Goal: Task Accomplishment & Management: Manage account settings

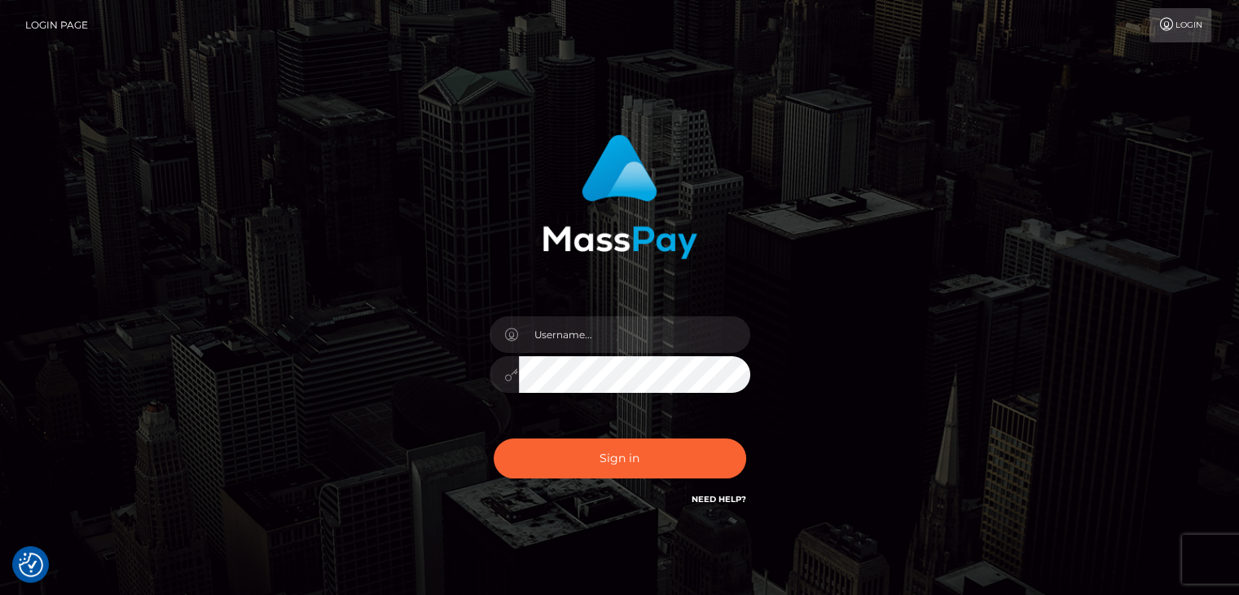
click at [316, 217] on div "Sign in" at bounding box center [620, 329] width 929 height 415
click at [622, 338] on input "text" at bounding box center [634, 334] width 231 height 37
type input "dat.rush"
click at [596, 346] on input "dat.rush" at bounding box center [634, 334] width 231 height 37
click at [671, 458] on button "Sign in" at bounding box center [620, 458] width 253 height 40
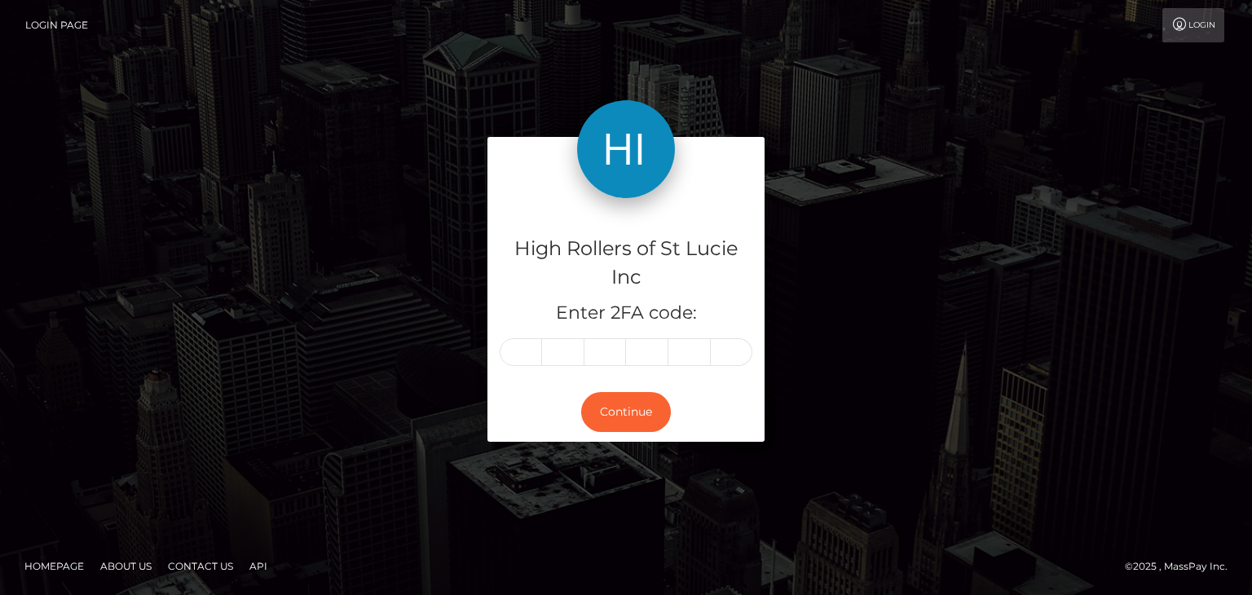
click at [526, 352] on input "text" at bounding box center [521, 352] width 42 height 28
type input "5"
type input "0"
type input "5"
type input "4"
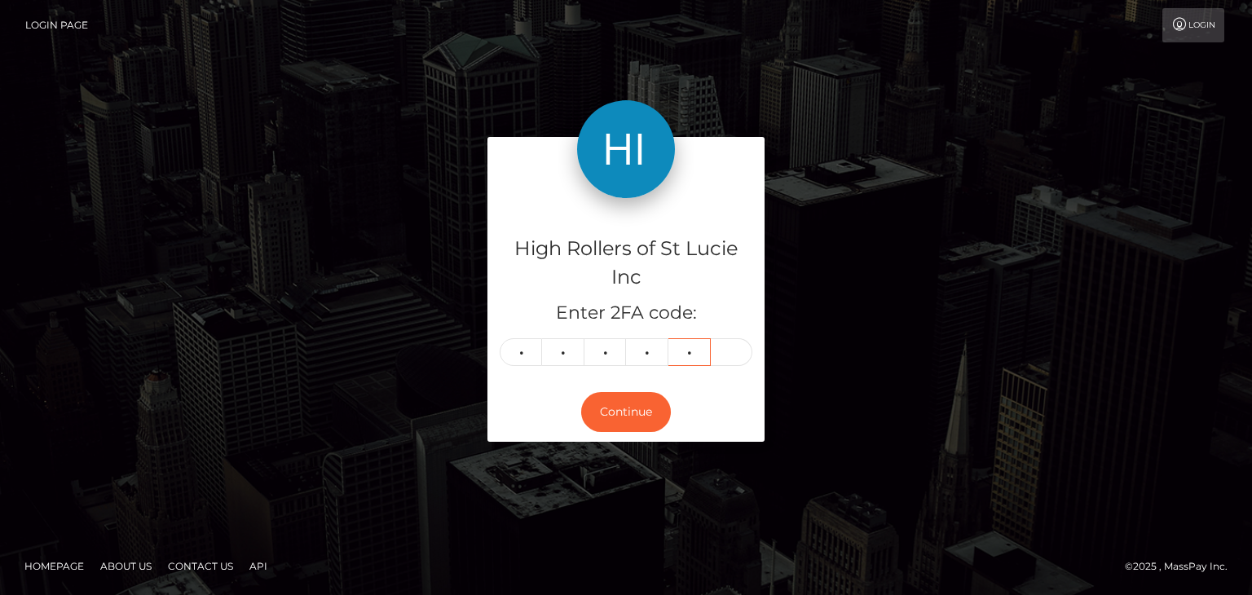
type input "3"
type input "6"
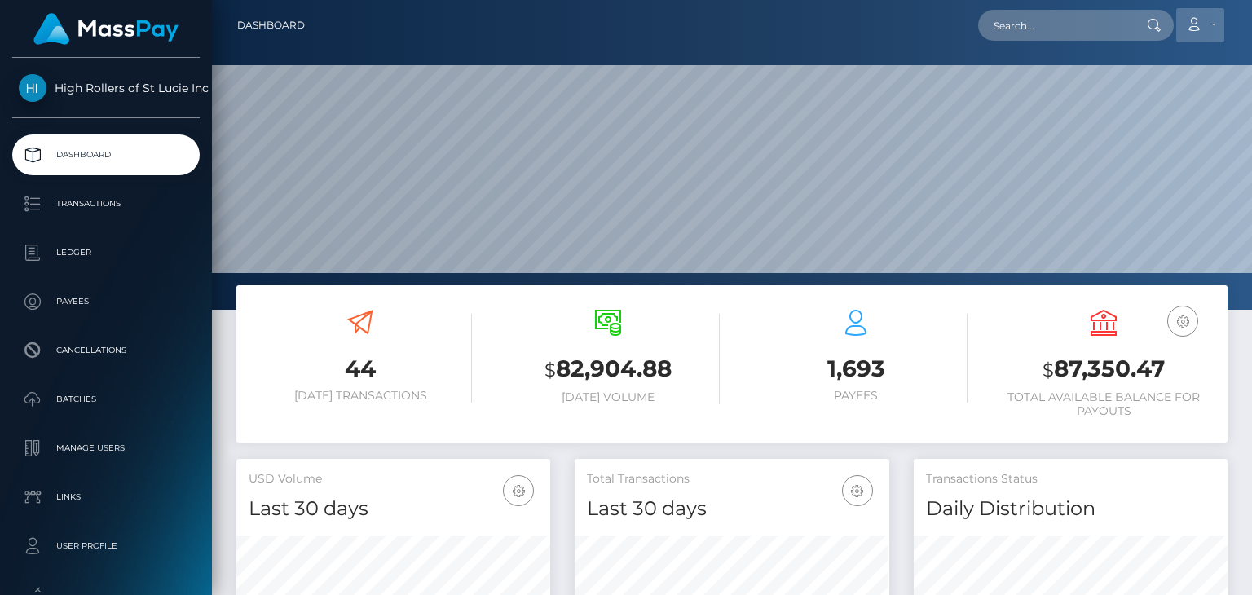
click at [1197, 21] on icon at bounding box center [1193, 24] width 17 height 13
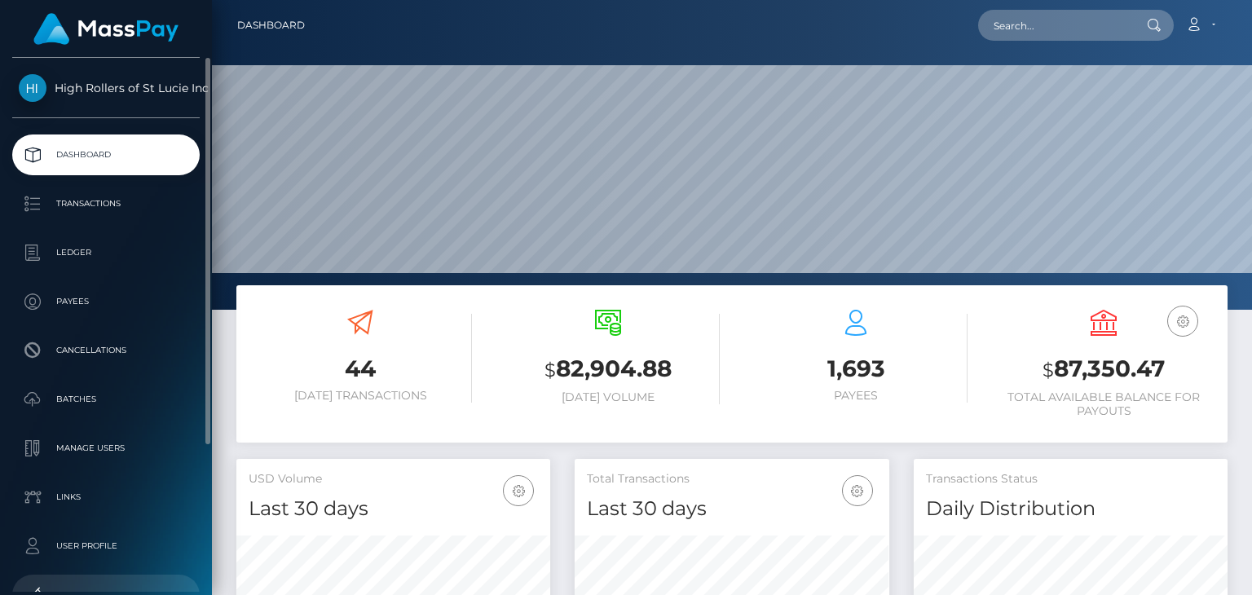
scroll to position [203, 0]
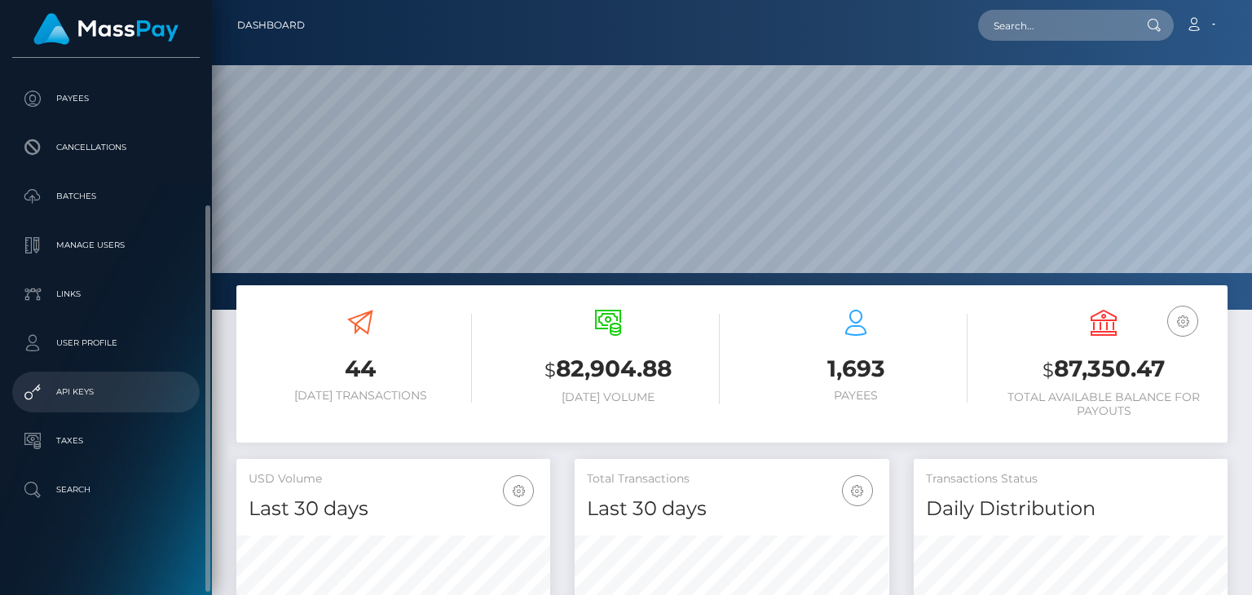
click at [78, 394] on p "API Keys" at bounding box center [106, 392] width 174 height 24
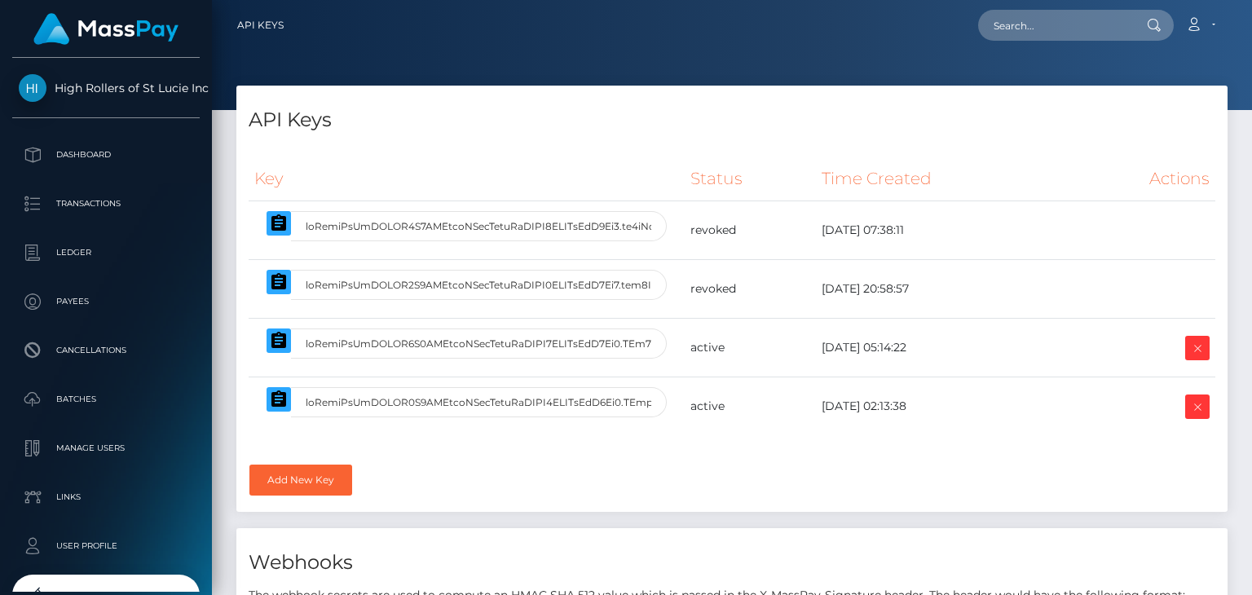
select select
click at [1193, 350] on icon at bounding box center [1197, 348] width 20 height 20
select select
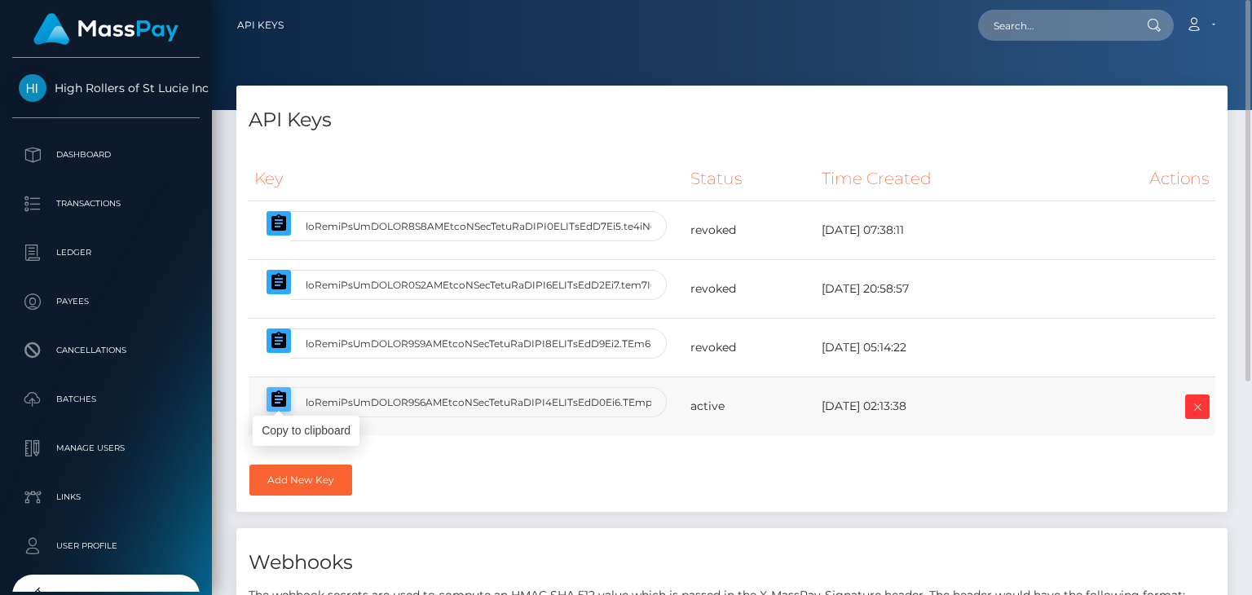
click at [279, 406] on icon "button" at bounding box center [279, 400] width 20 height 20
click at [275, 401] on icon "button" at bounding box center [279, 400] width 20 height 20
click at [275, 398] on icon "button" at bounding box center [279, 400] width 20 height 20
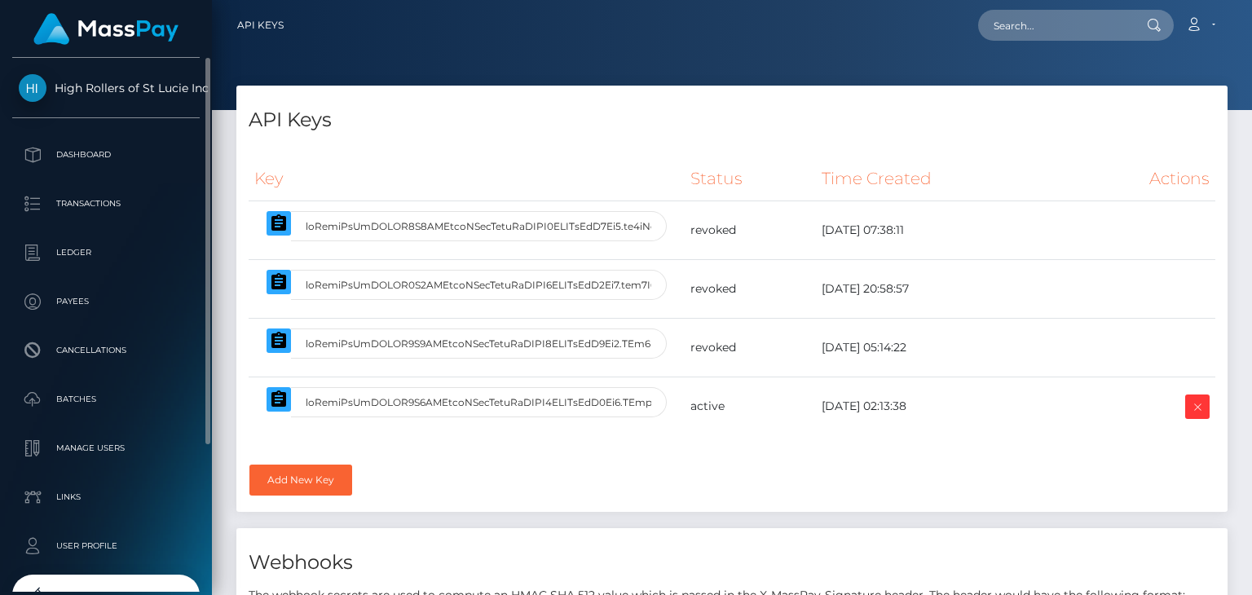
click at [90, 183] on ul "Dashboard Transactions Ledger Payees Cancellations Batches Links" at bounding box center [106, 423] width 212 height 579
click at [85, 197] on p "Transactions" at bounding box center [106, 203] width 174 height 24
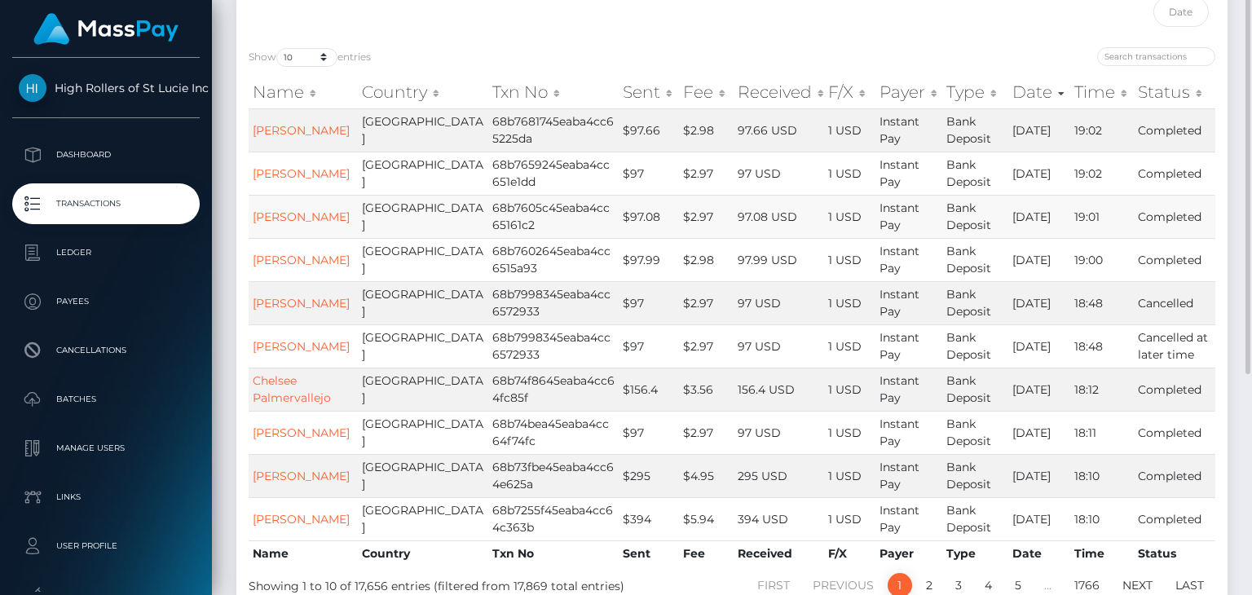
scroll to position [81, 0]
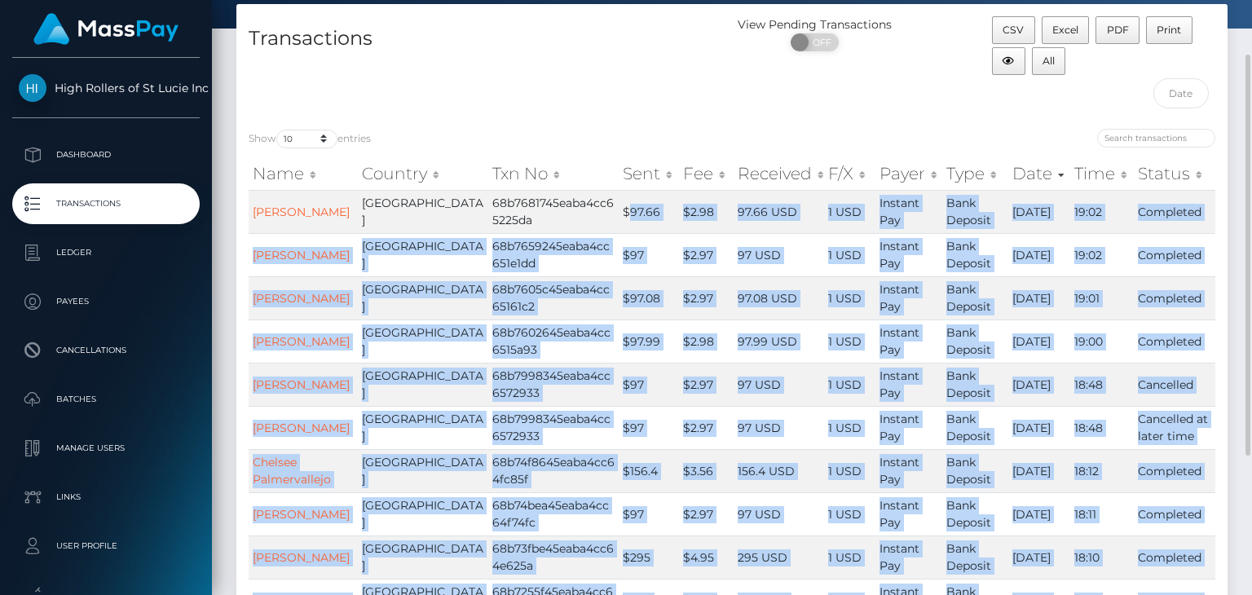
drag, startPoint x: 573, startPoint y: 216, endPoint x: 1232, endPoint y: 226, distance: 659.3
click at [1232, 226] on div "Transactions View Pending Transactions ON OFF CSV Excel PDF Print All Show 10 2…" at bounding box center [731, 354] width 1015 height 701
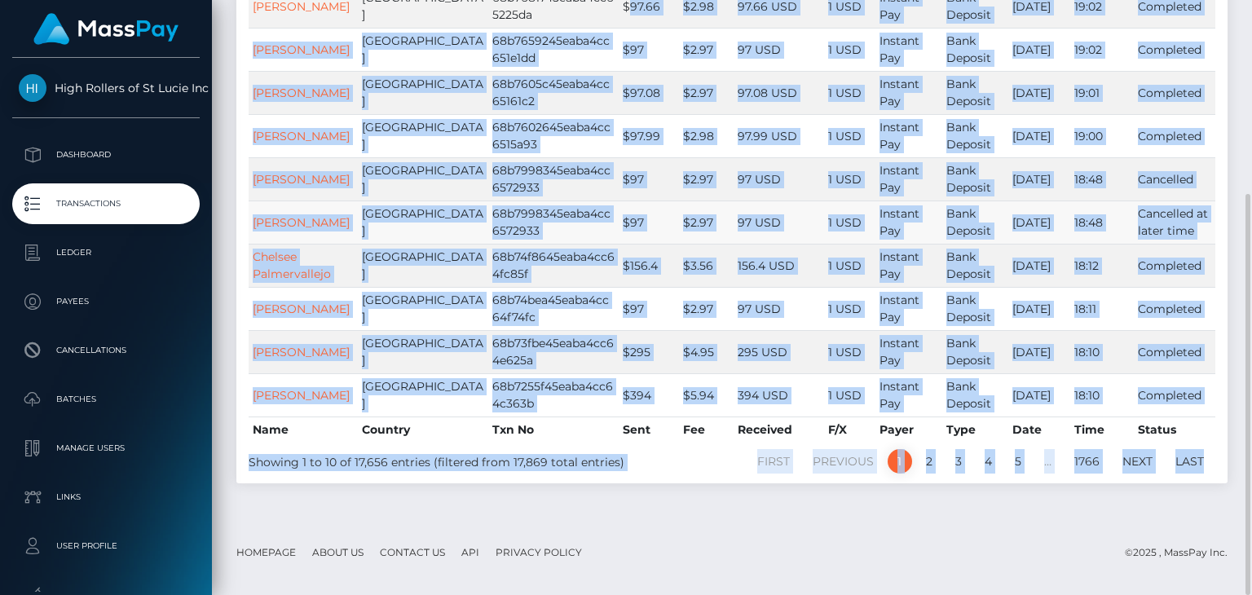
click at [619, 230] on td "$97" at bounding box center [649, 221] width 60 height 43
click at [555, 264] on td "68b74f8645eaba4cc64fc85f" at bounding box center [553, 265] width 130 height 43
click at [619, 314] on td "$97" at bounding box center [649, 308] width 60 height 43
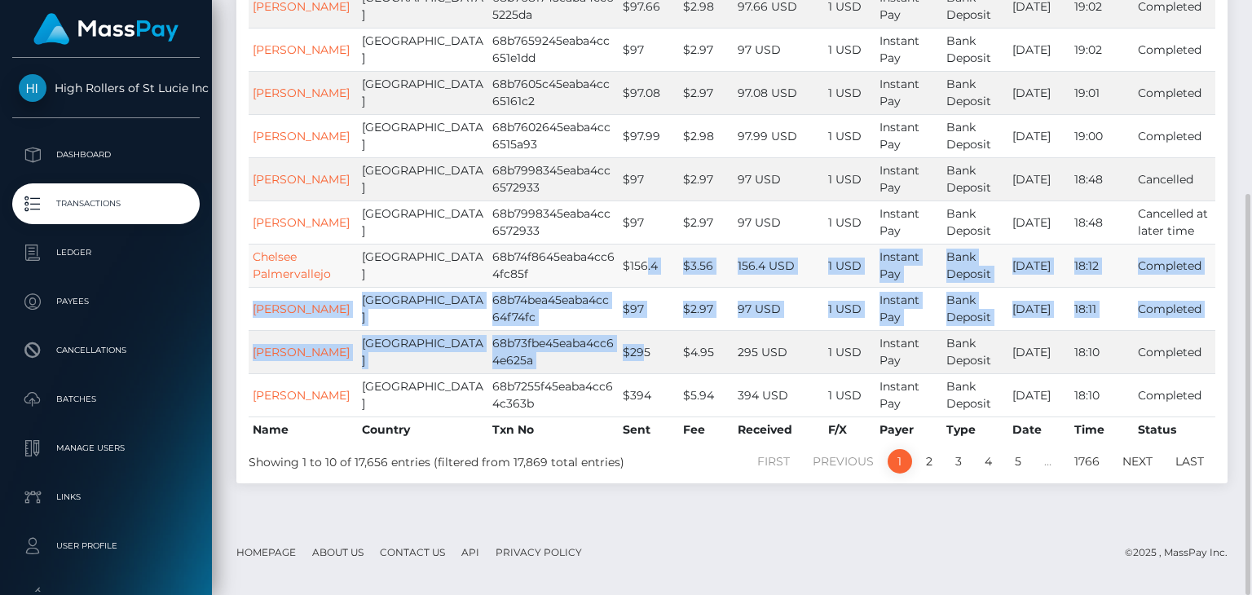
drag, startPoint x: 588, startPoint y: 385, endPoint x: 588, endPoint y: 291, distance: 94.5
click at [588, 291] on tbody "JOSHUA STEPHEN BRADFORD United States 68b7681745eaba4cc65225da $97.66 $2.98 97.…" at bounding box center [732, 201] width 966 height 432
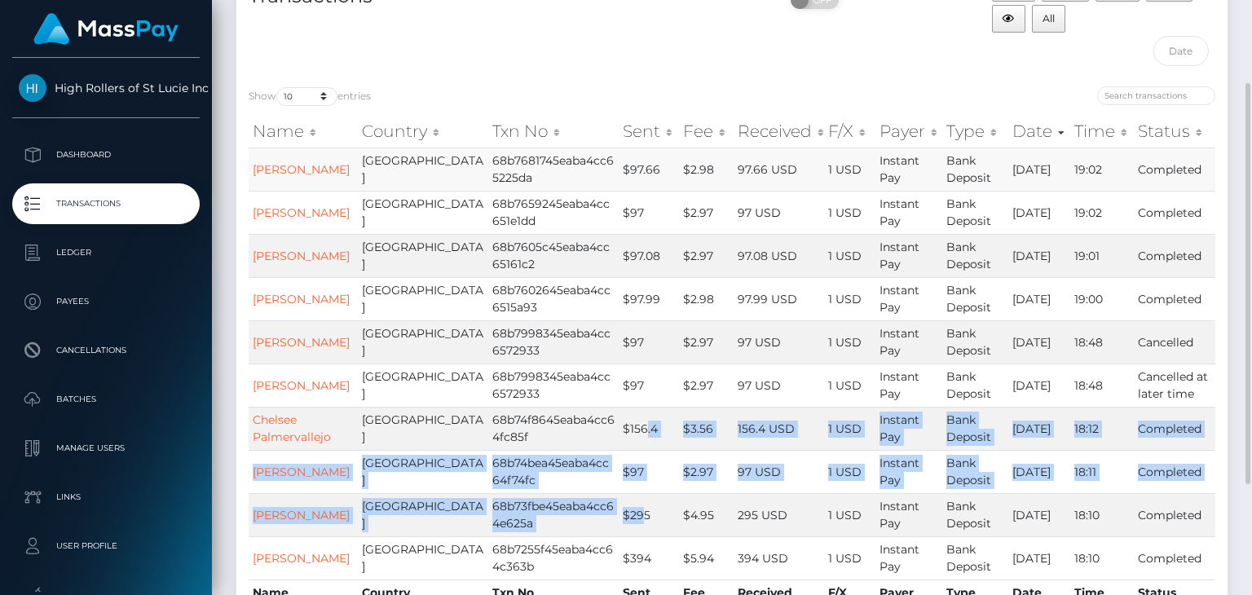
drag, startPoint x: 1098, startPoint y: 173, endPoint x: 322, endPoint y: 186, distance: 775.9
click at [322, 186] on tr "JOSHUA STEPHEN BRADFORD United States 68b7681745eaba4cc65225da $97.66 $2.98 97.…" at bounding box center [732, 168] width 966 height 43
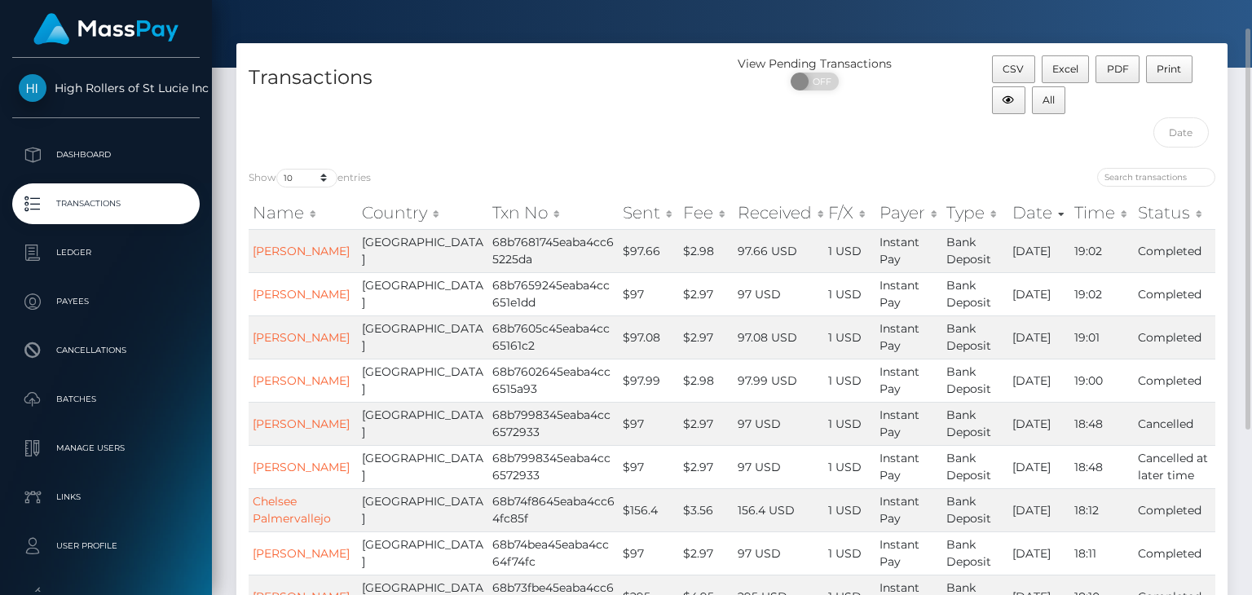
click at [528, 159] on div "Show 10 25 50 100 250 500 1,000 3,500 entries Name Country Txn No Sent Fee Rece…" at bounding box center [731, 442] width 991 height 572
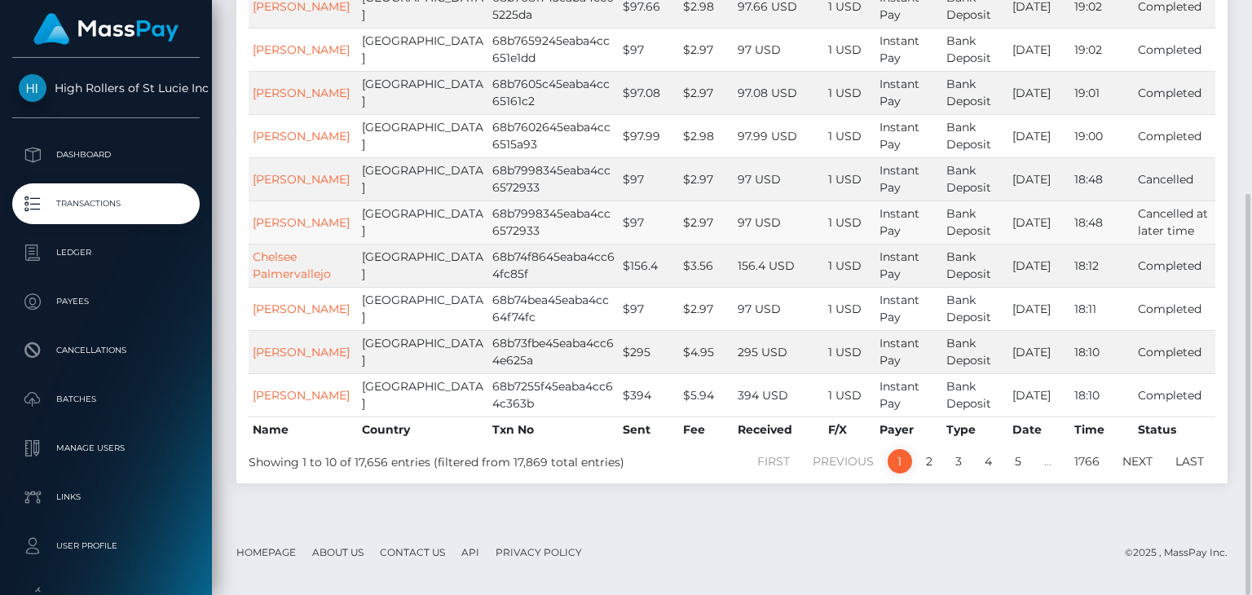
scroll to position [287, 0]
drag, startPoint x: 492, startPoint y: 242, endPoint x: 430, endPoint y: 228, distance: 63.5
click at [430, 228] on tr "Roderick Wallington United States 68b7998345eaba4cc6572933 $97 $2.97 97 USD 1 U…" at bounding box center [732, 221] width 966 height 43
click at [1151, 473] on link "Next" at bounding box center [1137, 461] width 48 height 24
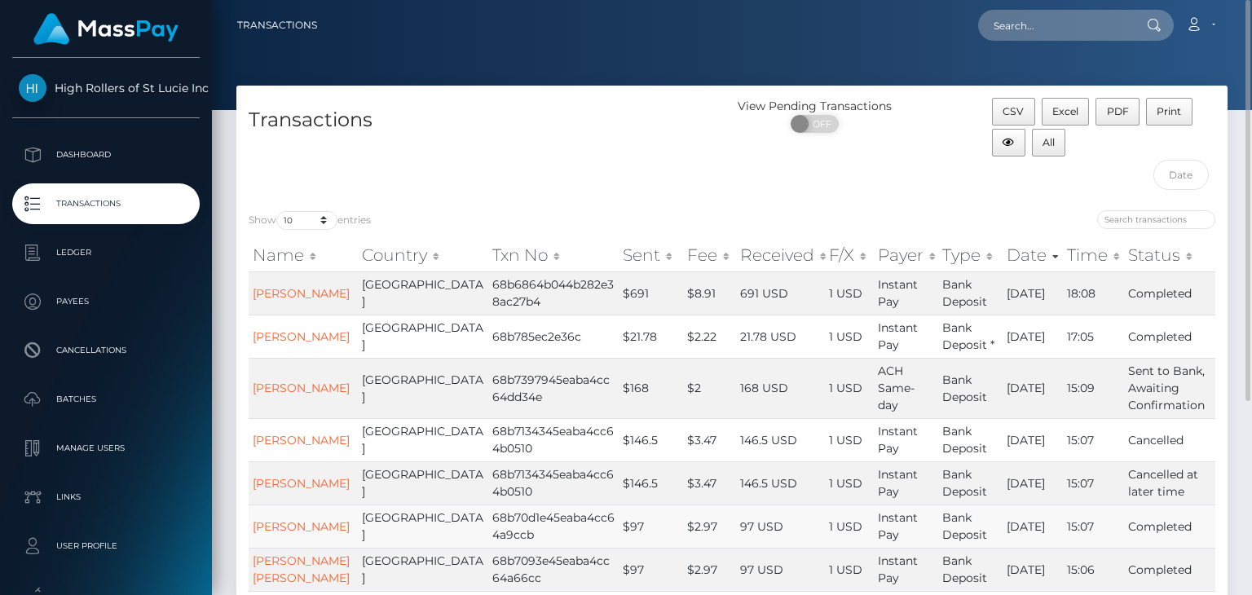
scroll to position [244, 0]
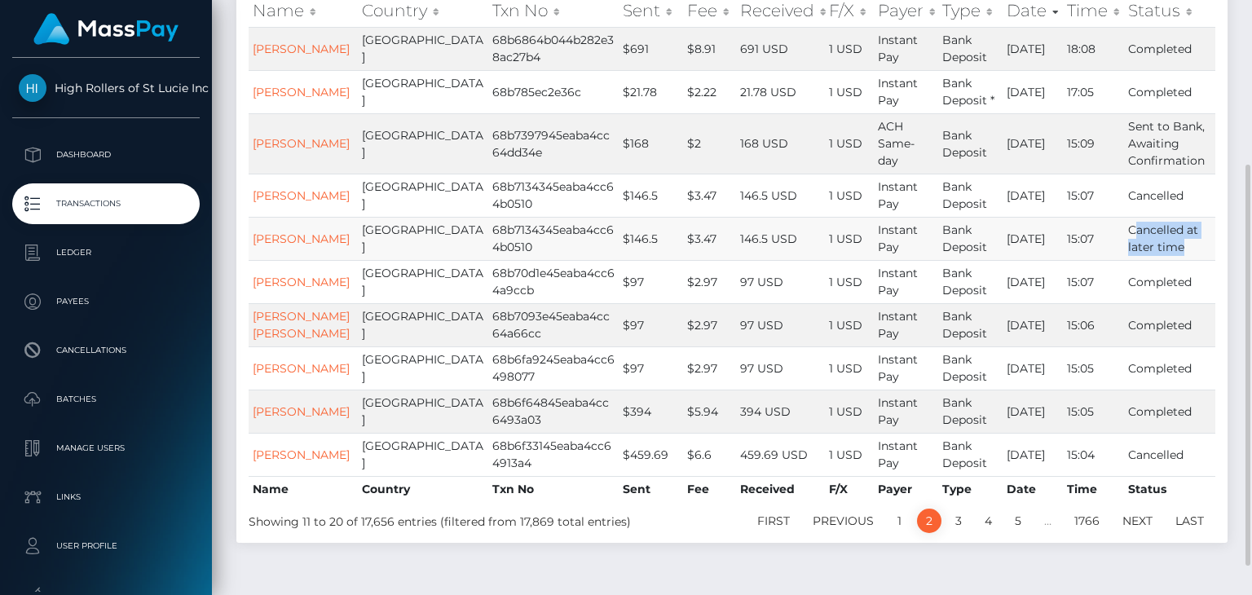
drag, startPoint x: 1186, startPoint y: 243, endPoint x: 1131, endPoint y: 235, distance: 55.2
click at [1131, 235] on td "Cancelled at later time" at bounding box center [1169, 238] width 91 height 43
drag, startPoint x: 1186, startPoint y: 187, endPoint x: 1128, endPoint y: 165, distance: 61.6
click at [1134, 187] on td "Cancelled" at bounding box center [1169, 195] width 91 height 43
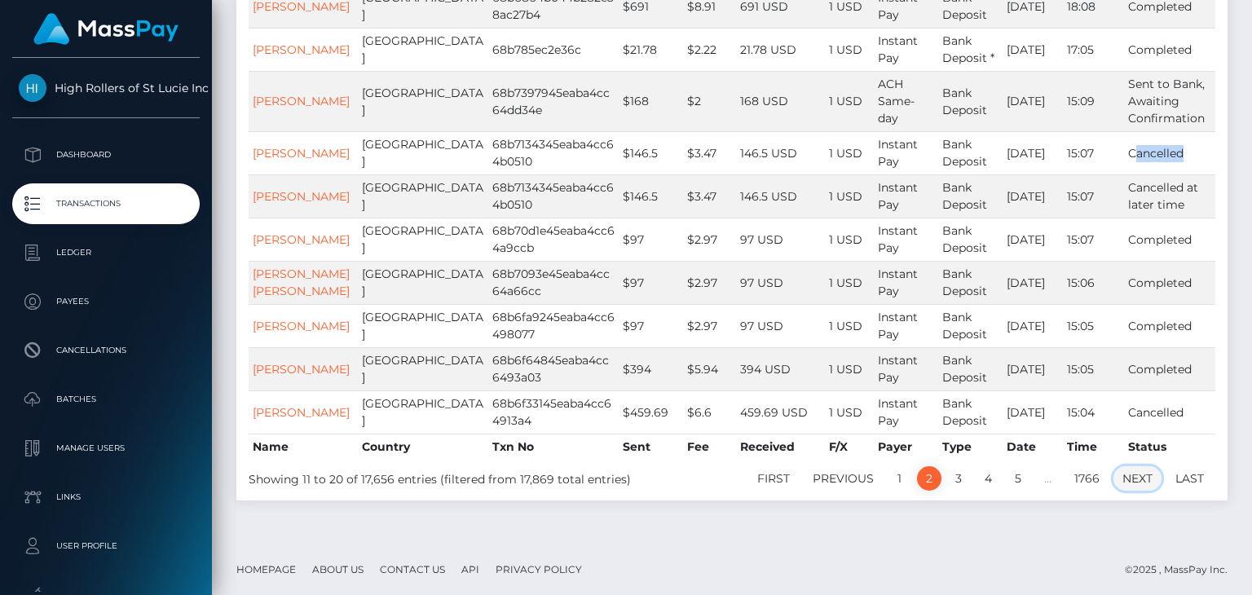
click at [1139, 480] on link "Next" at bounding box center [1137, 478] width 48 height 24
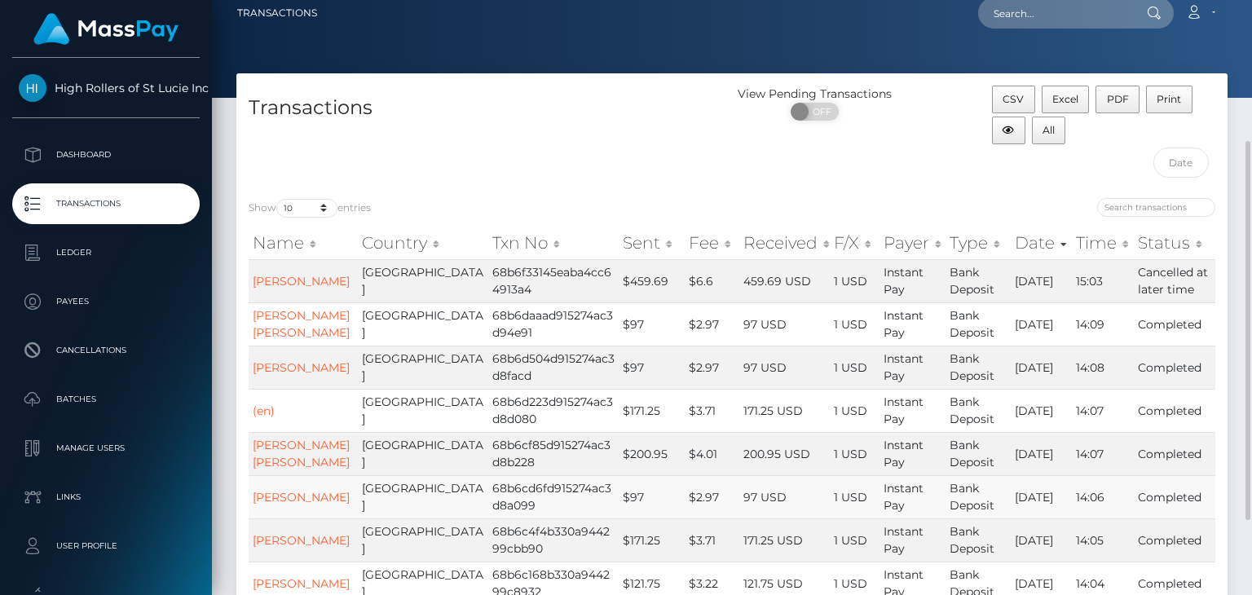
scroll to position [0, 0]
